Goal: Task Accomplishment & Management: Use online tool/utility

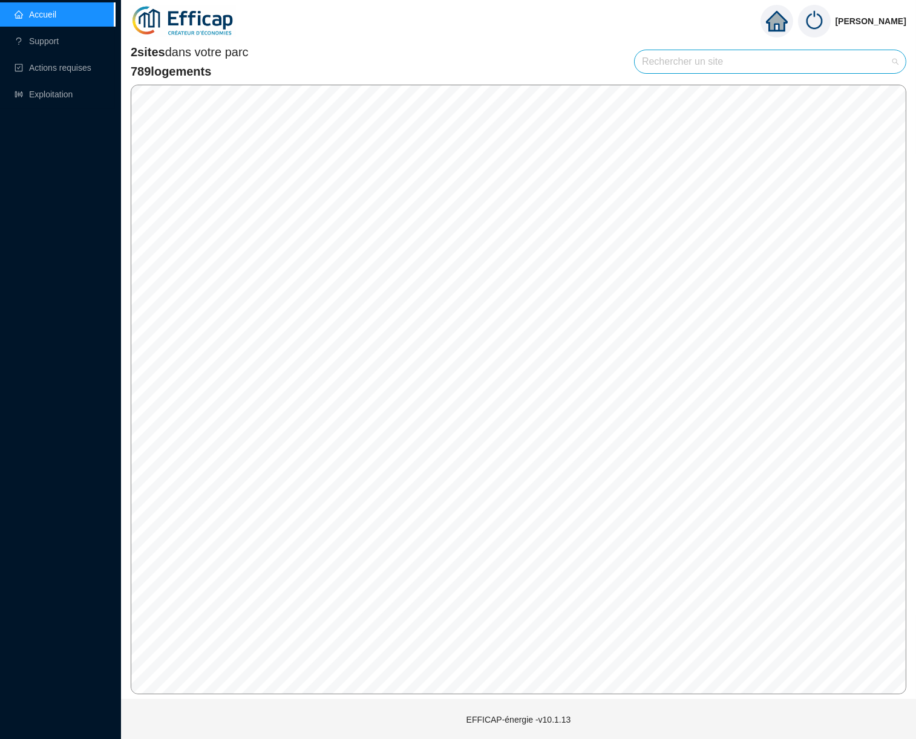
click at [688, 61] on input "search" at bounding box center [765, 61] width 246 height 23
type input "mér"
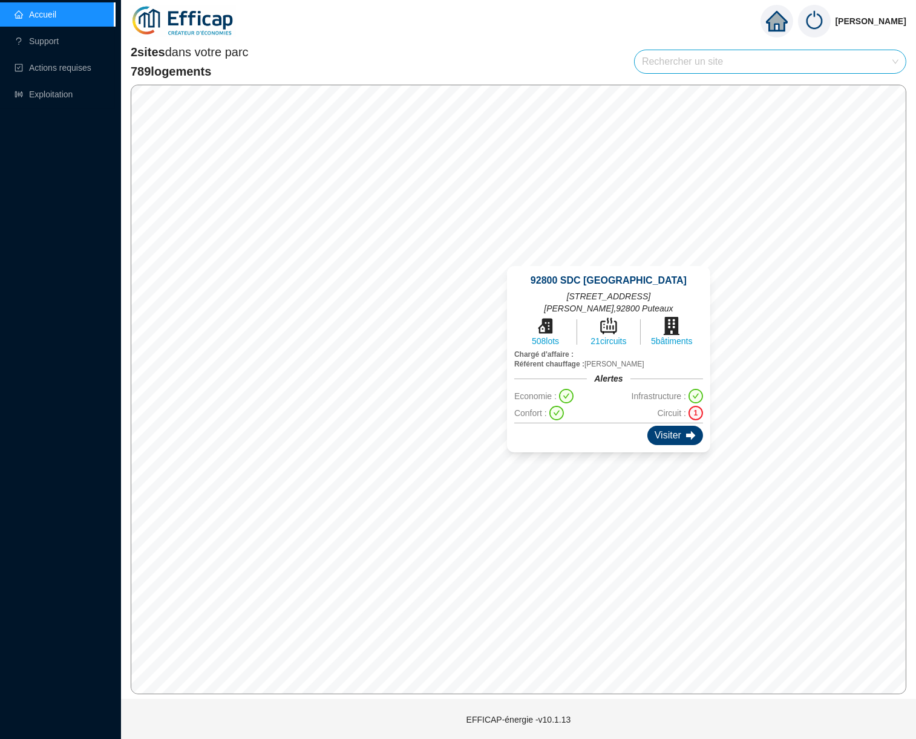
click at [654, 426] on div "Visiter" at bounding box center [675, 435] width 56 height 19
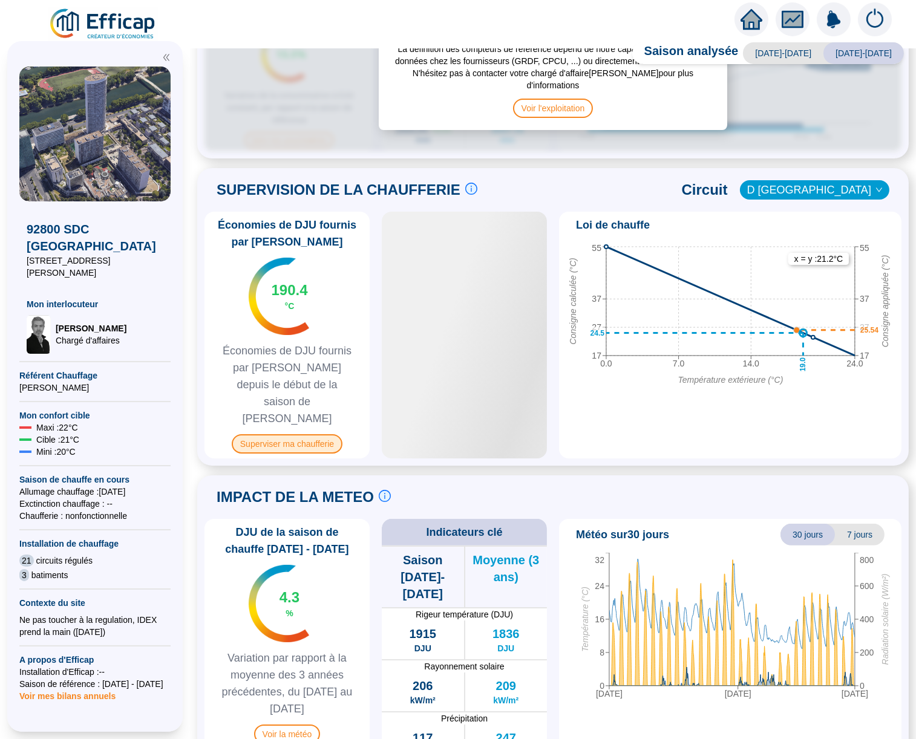
scroll to position [611, 0]
click at [301, 435] on span "Superviser ma chaufferie" at bounding box center [287, 444] width 111 height 19
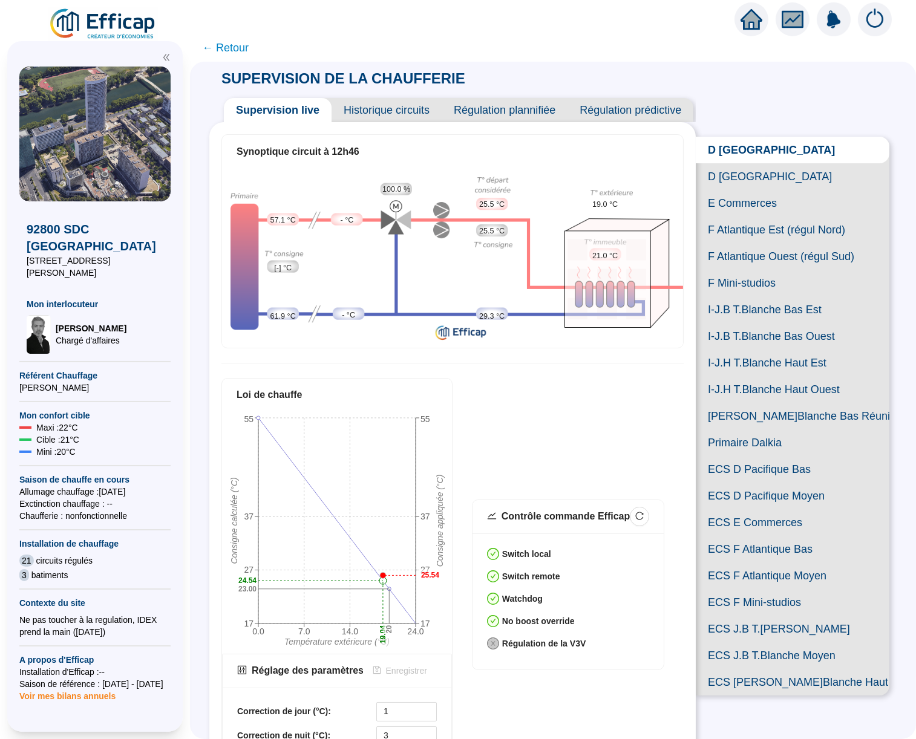
click at [788, 18] on img at bounding box center [875, 19] width 34 height 34
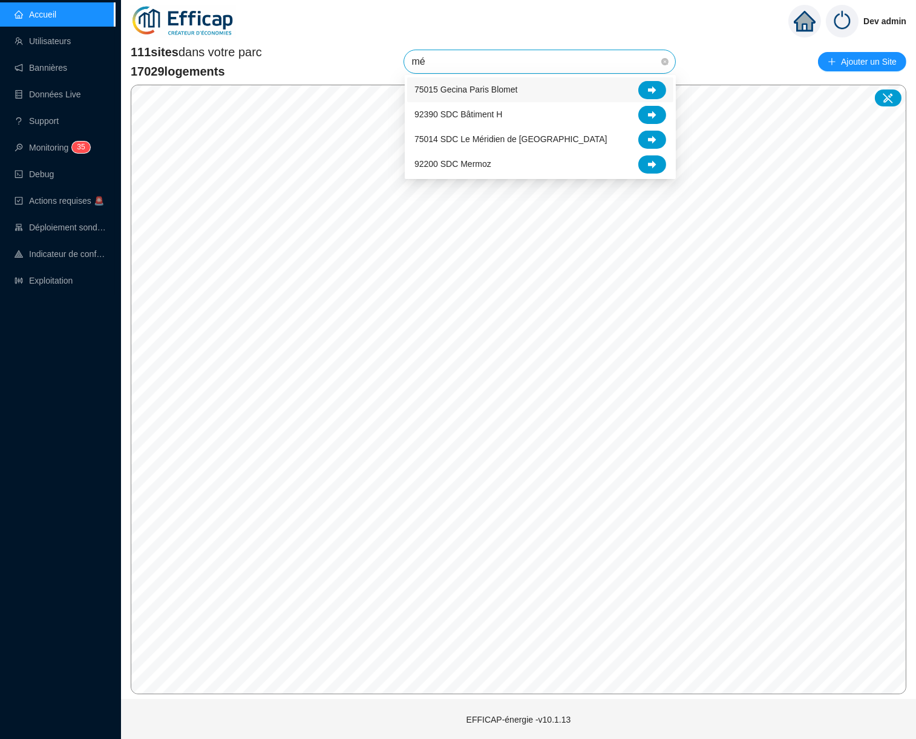
type input "mér"
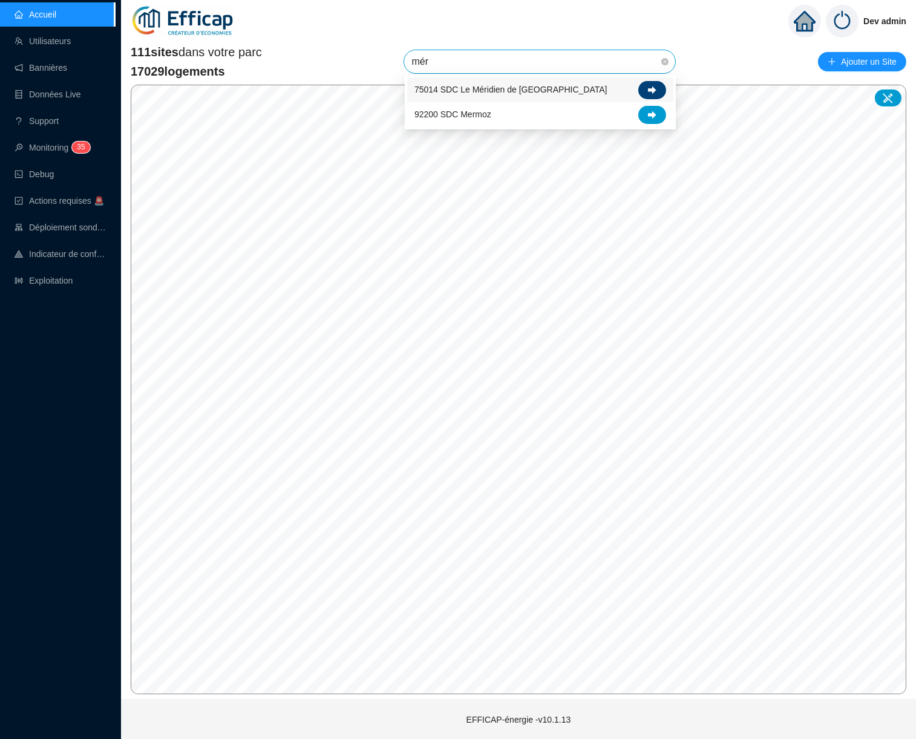
click at [653, 87] on icon at bounding box center [652, 90] width 8 height 8
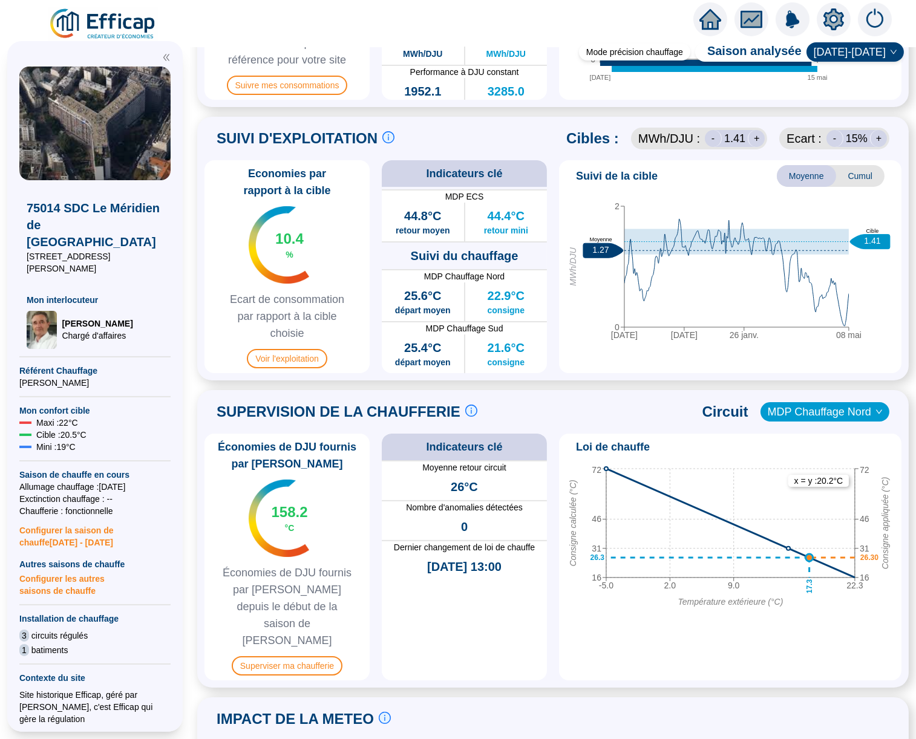
scroll to position [25, 0]
click at [309, 359] on span "Voir l'exploitation" at bounding box center [287, 358] width 80 height 19
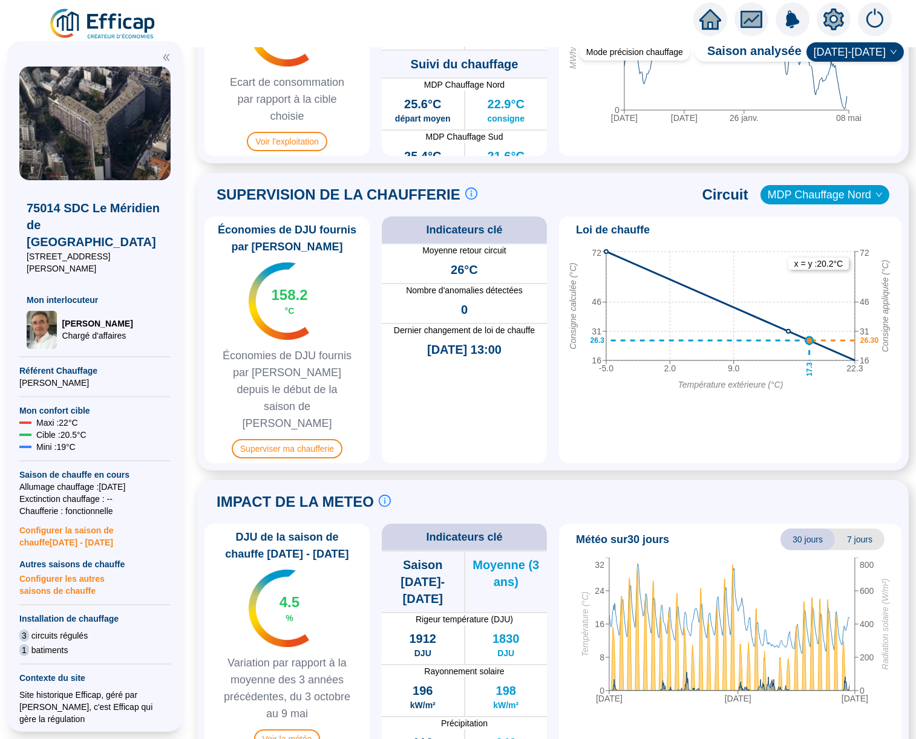
scroll to position [726, 0]
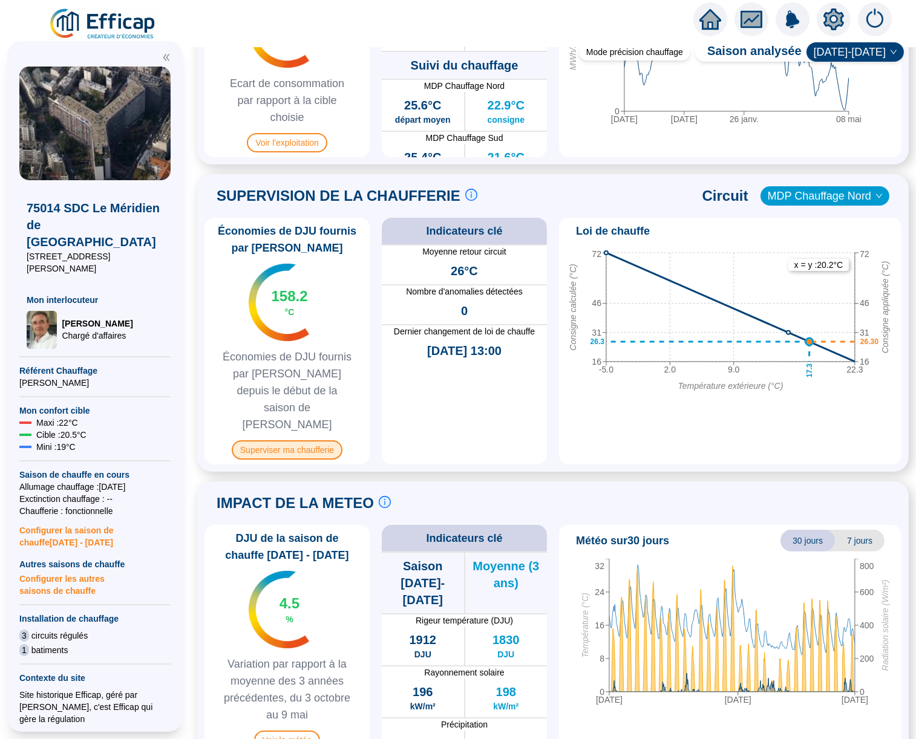
click at [320, 441] on span "Superviser ma chaufferie" at bounding box center [287, 450] width 111 height 19
